Goal: Task Accomplishment & Management: Manage account settings

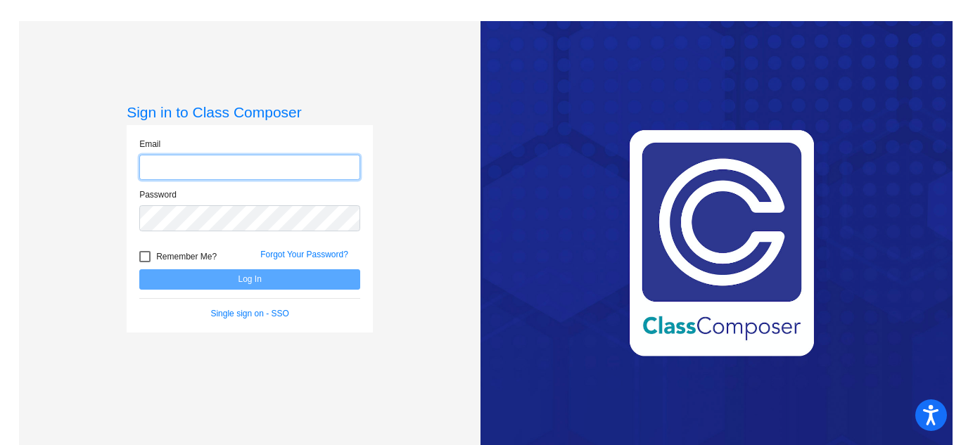
type input "[PERSON_NAME][EMAIL_ADDRESS][DOMAIN_NAME]"
click at [167, 256] on span "Remember Me?" at bounding box center [186, 256] width 60 height 17
click at [145, 262] on input "Remember Me?" at bounding box center [144, 262] width 1 height 1
checkbox input "true"
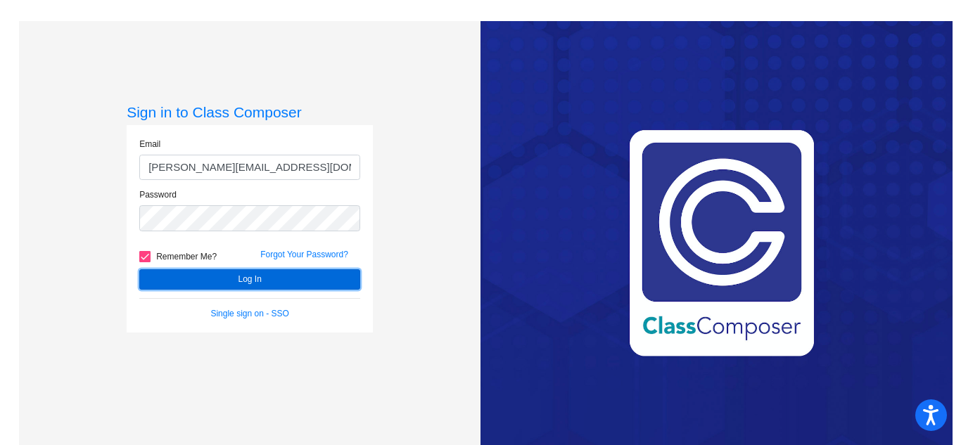
click at [169, 276] on button "Log In" at bounding box center [249, 279] width 221 height 20
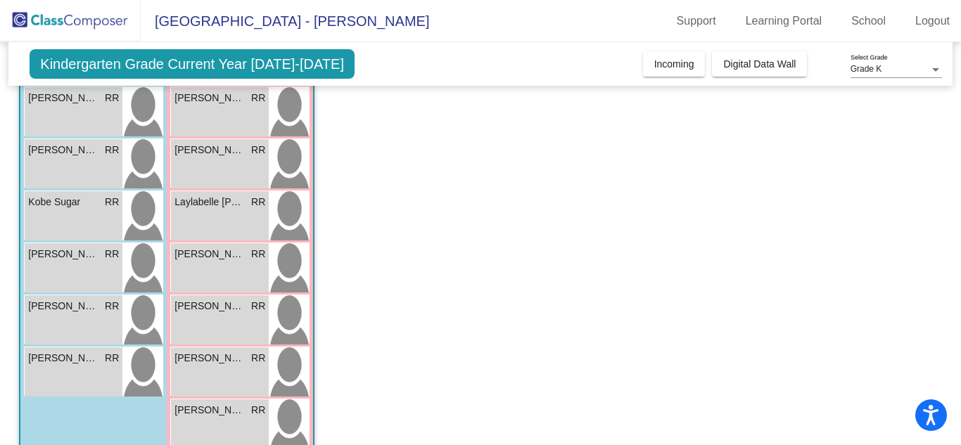
scroll to position [219, 0]
